Goal: Transaction & Acquisition: Purchase product/service

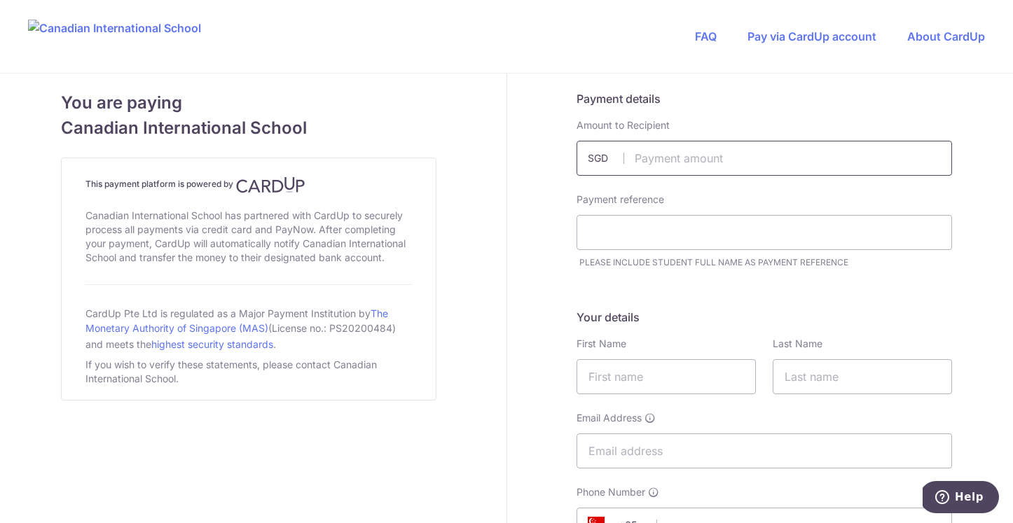
click at [677, 153] on input "text" at bounding box center [763, 158] width 375 height 35
type input "25.00"
click at [671, 230] on input "text" at bounding box center [763, 232] width 375 height 35
click at [642, 239] on input "text" at bounding box center [763, 232] width 375 height 35
type input "C"
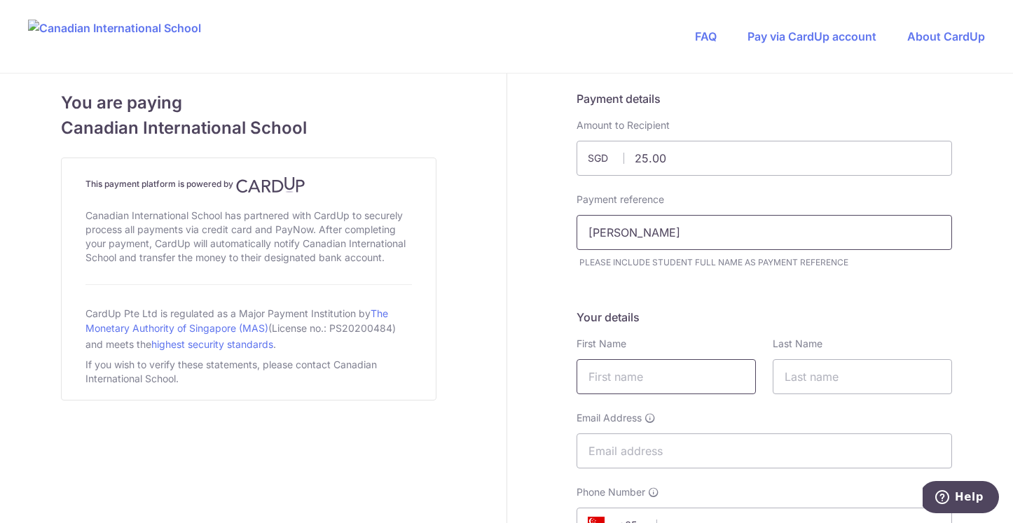
type input "[PERSON_NAME]"
click at [678, 372] on input "text" at bounding box center [665, 376] width 179 height 35
type input "Crystal"
type input "Cadeo"
click at [673, 449] on input "Email Address" at bounding box center [763, 451] width 375 height 35
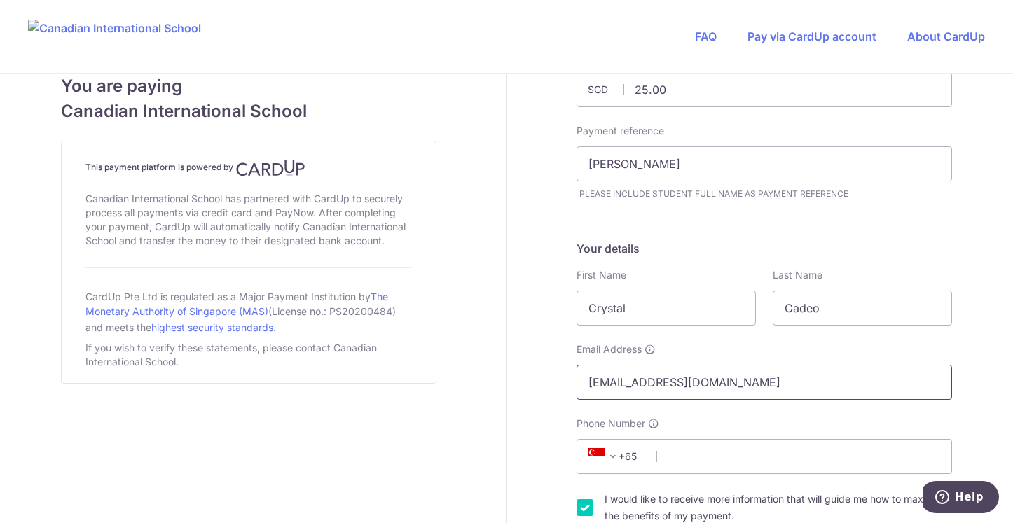
scroll to position [69, 0]
type input "[EMAIL_ADDRESS][DOMAIN_NAME]"
click at [662, 451] on input "Phone Number" at bounding box center [763, 455] width 375 height 35
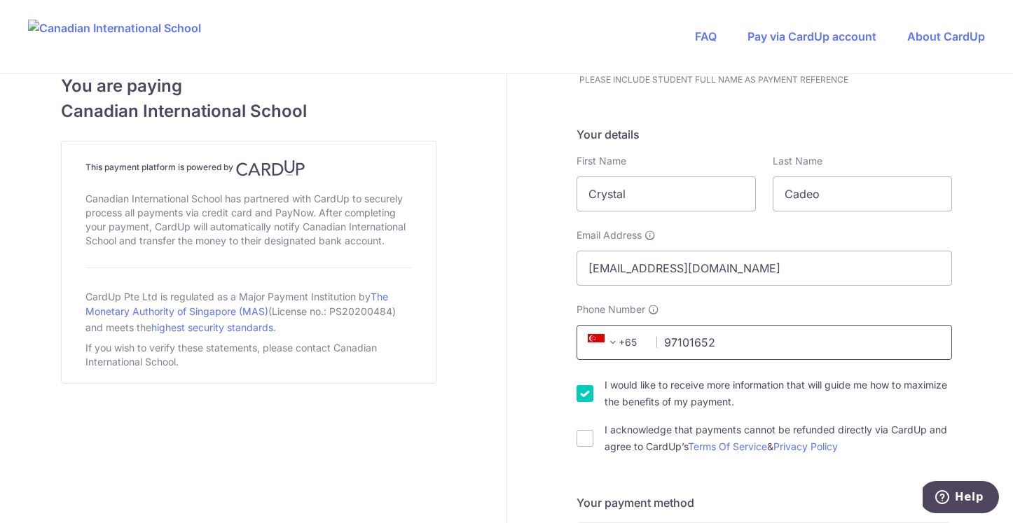
scroll to position [197, 0]
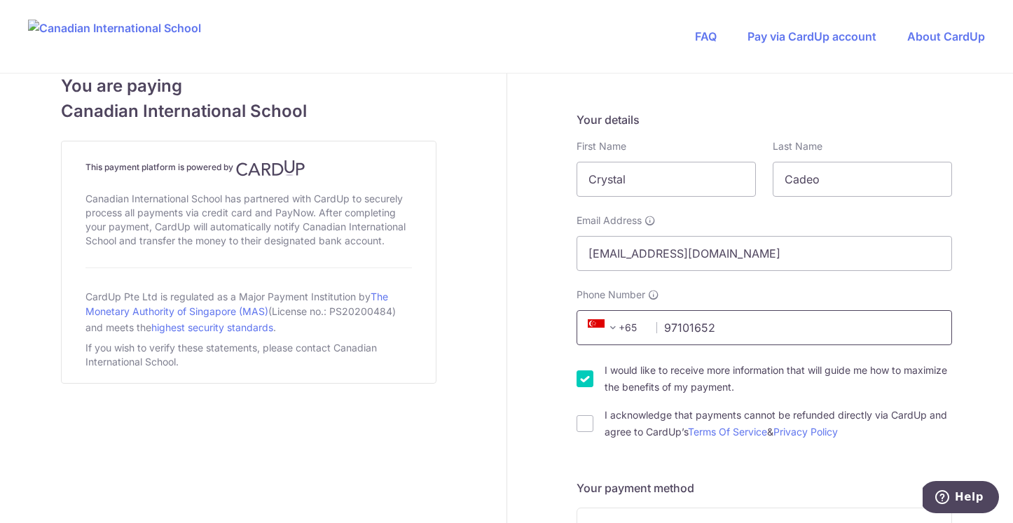
type input "97101652"
click at [589, 384] on input "I would like to receive more information that will guide me how to maximize the…" at bounding box center [584, 378] width 17 height 17
checkbox input "false"
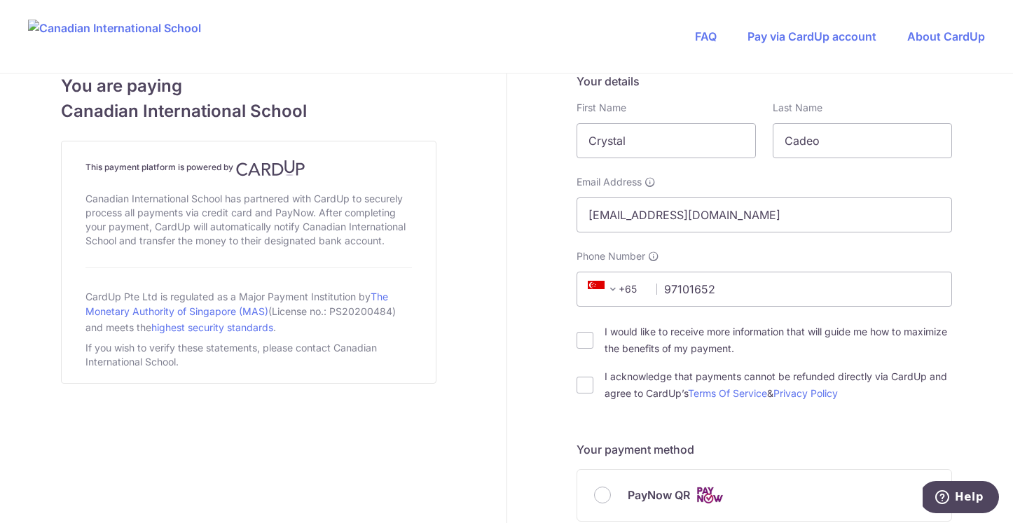
scroll to position [256, 0]
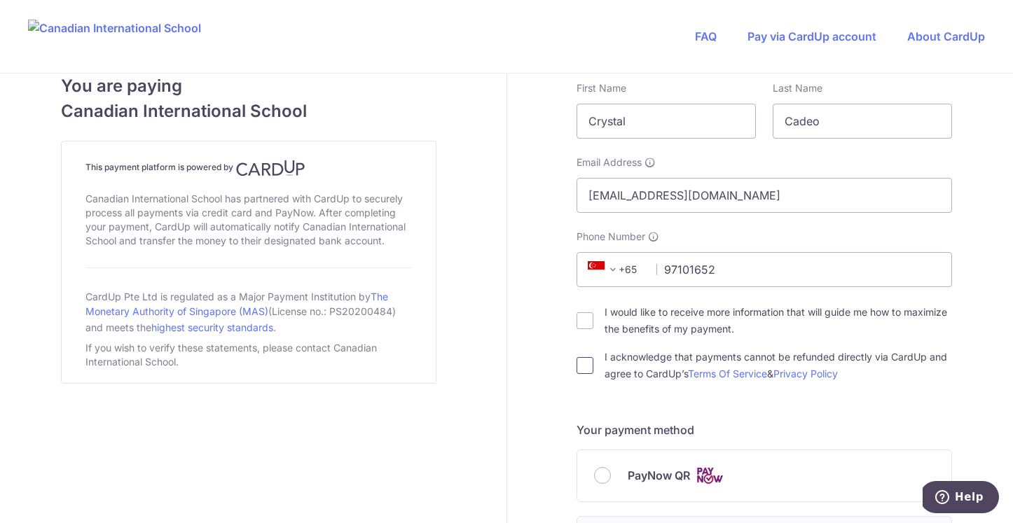
click at [588, 363] on input "I acknowledge that payments cannot be refunded directly via CardUp and agree to…" at bounding box center [584, 365] width 17 height 17
checkbox input "true"
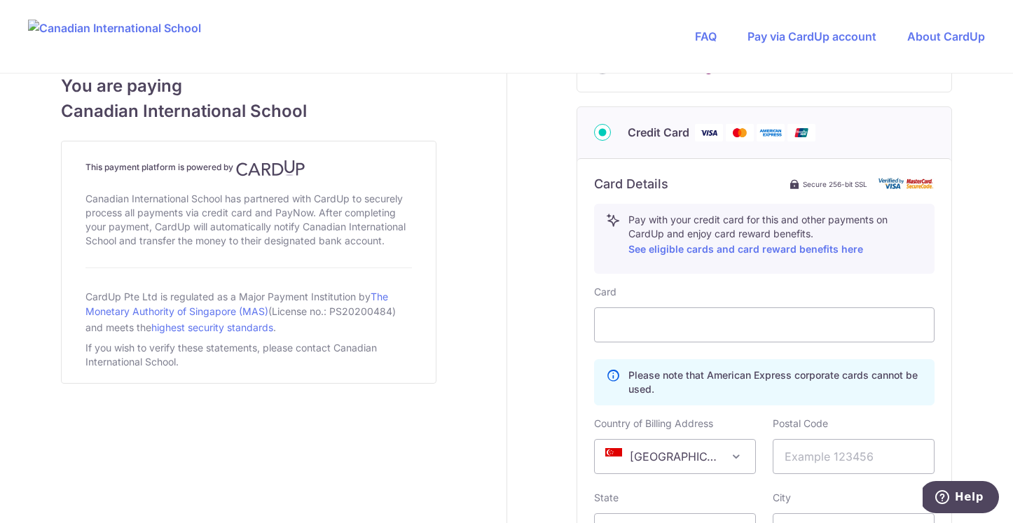
scroll to position [667, 0]
click at [798, 464] on input "text" at bounding box center [853, 454] width 162 height 35
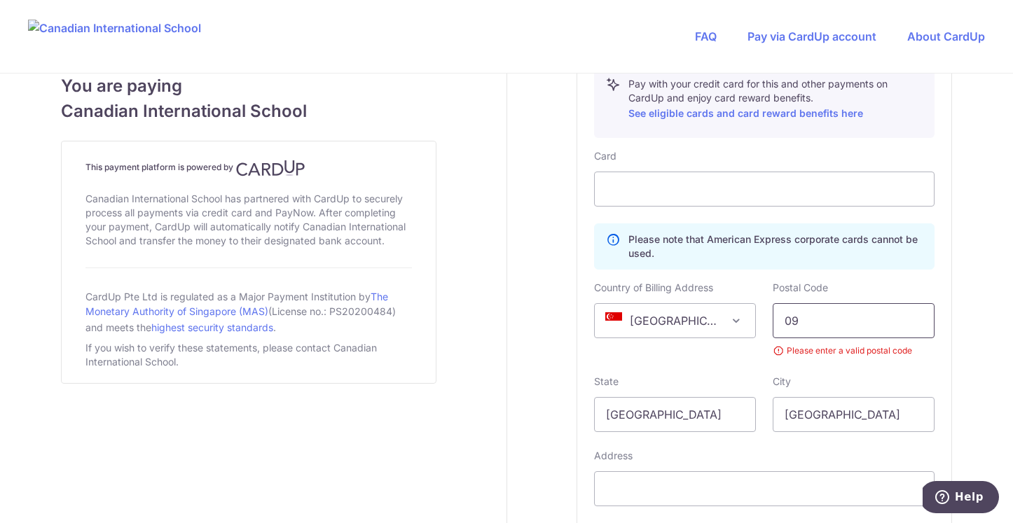
scroll to position [803, 0]
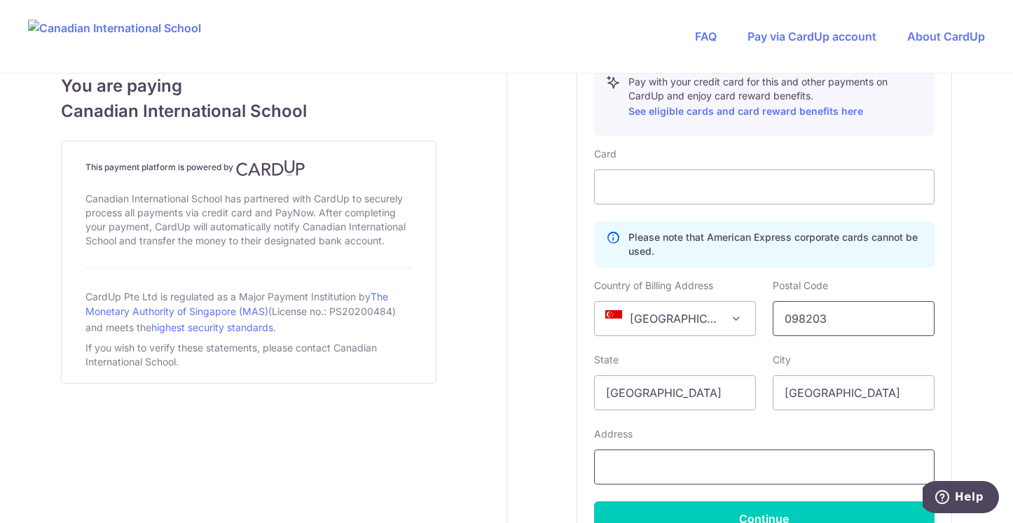
type input "098203"
click at [744, 467] on input "text" at bounding box center [764, 467] width 340 height 35
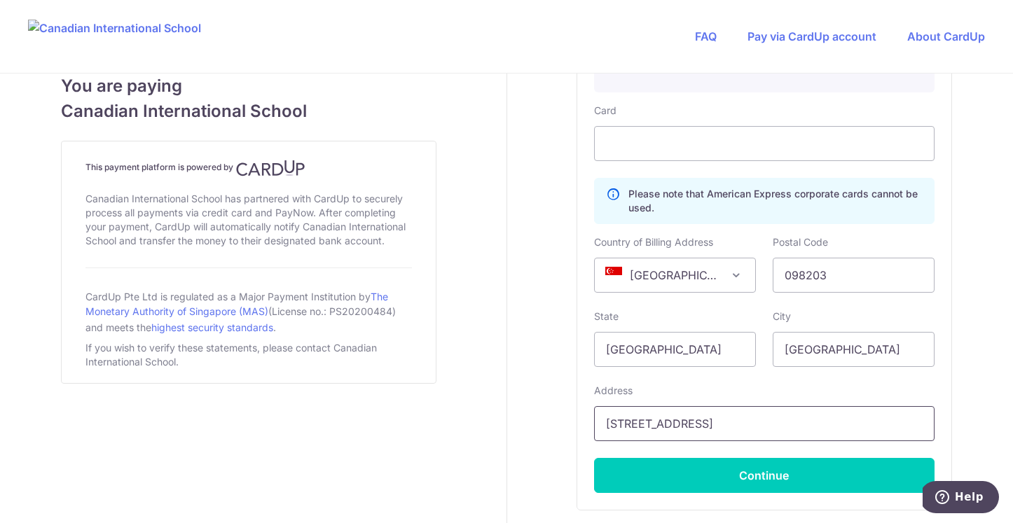
scroll to position [841, 0]
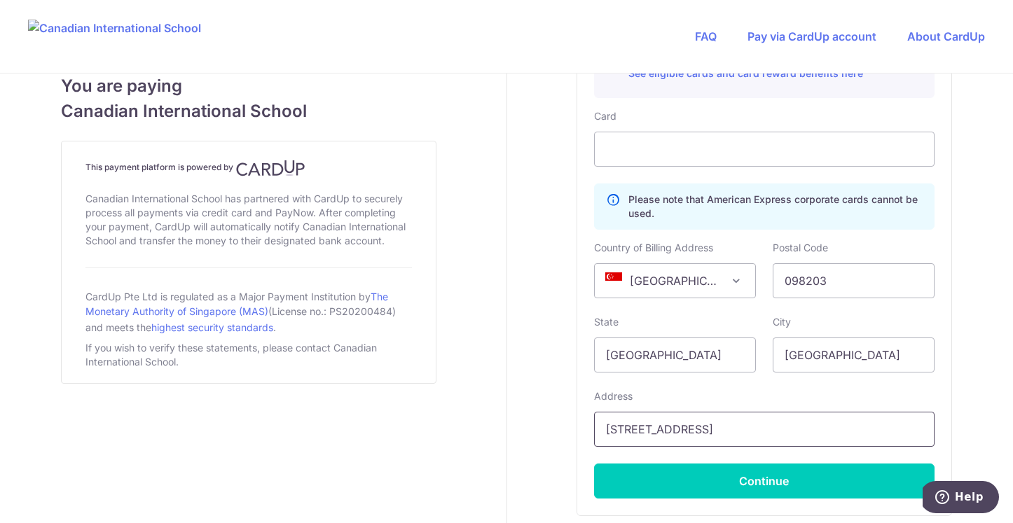
click at [791, 429] on input "[STREET_ADDRESS]" at bounding box center [764, 429] width 340 height 35
drag, startPoint x: 791, startPoint y: 429, endPoint x: 761, endPoint y: 429, distance: 30.1
click at [761, 429] on input "[STREET_ADDRESS]" at bounding box center [764, 429] width 340 height 35
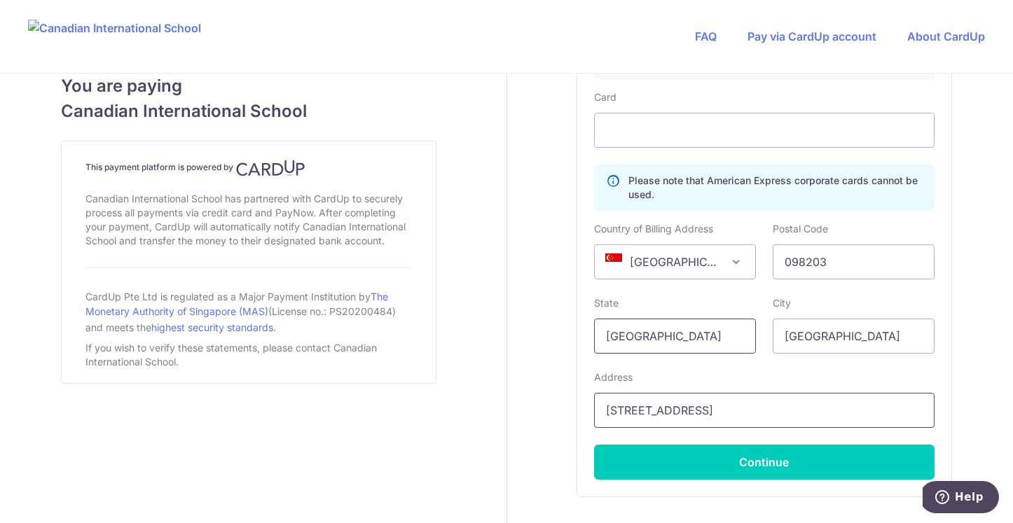
scroll to position [871, 0]
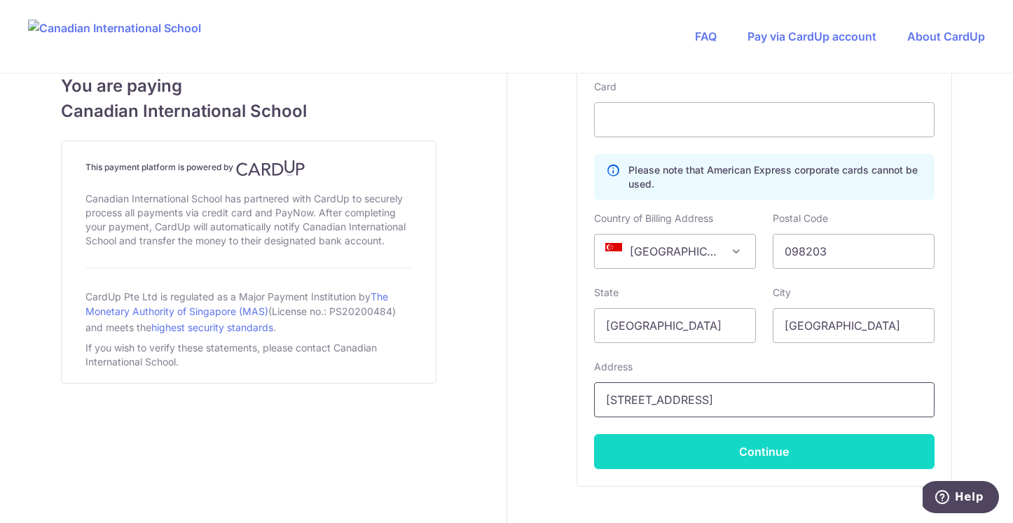
type input "[STREET_ADDRESS]"
click at [716, 443] on button "Continue" at bounding box center [764, 451] width 340 height 35
type input "**** 4049"
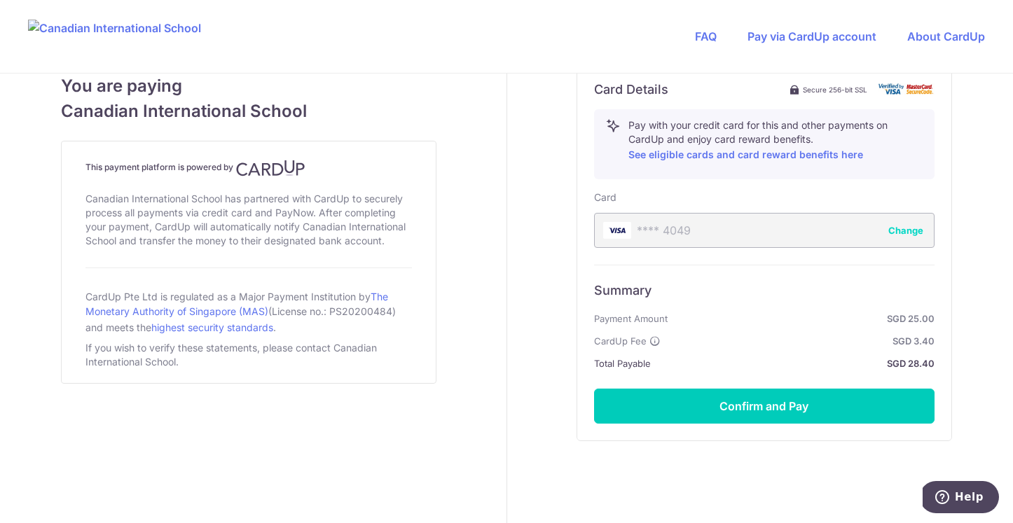
scroll to position [765, 0]
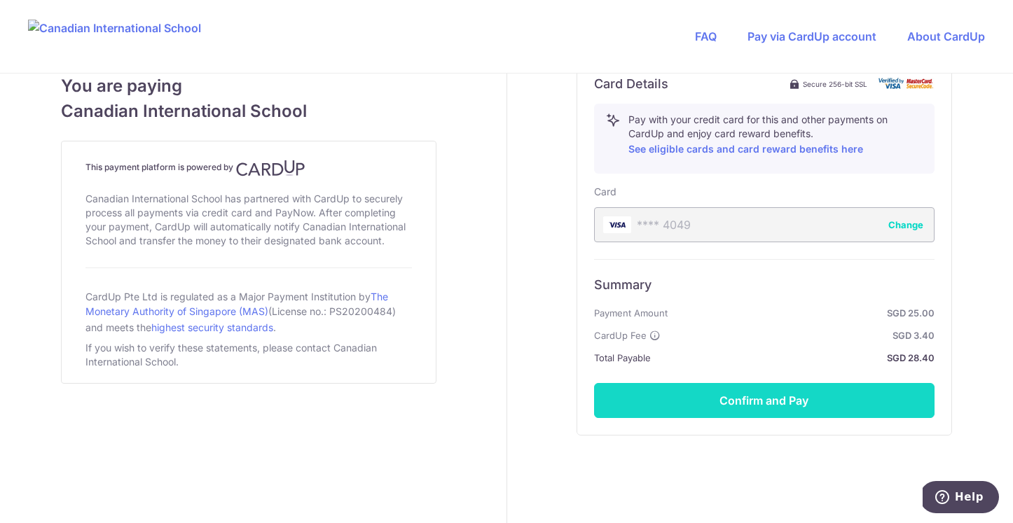
click at [745, 403] on button "Confirm and Pay" at bounding box center [764, 400] width 340 height 35
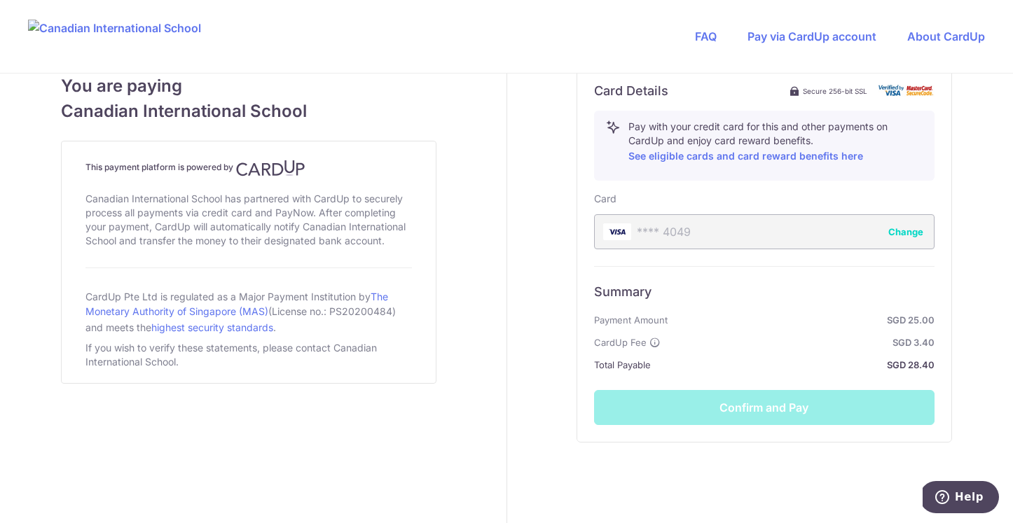
scroll to position [763, 0]
